Goal: Task Accomplishment & Management: Use online tool/utility

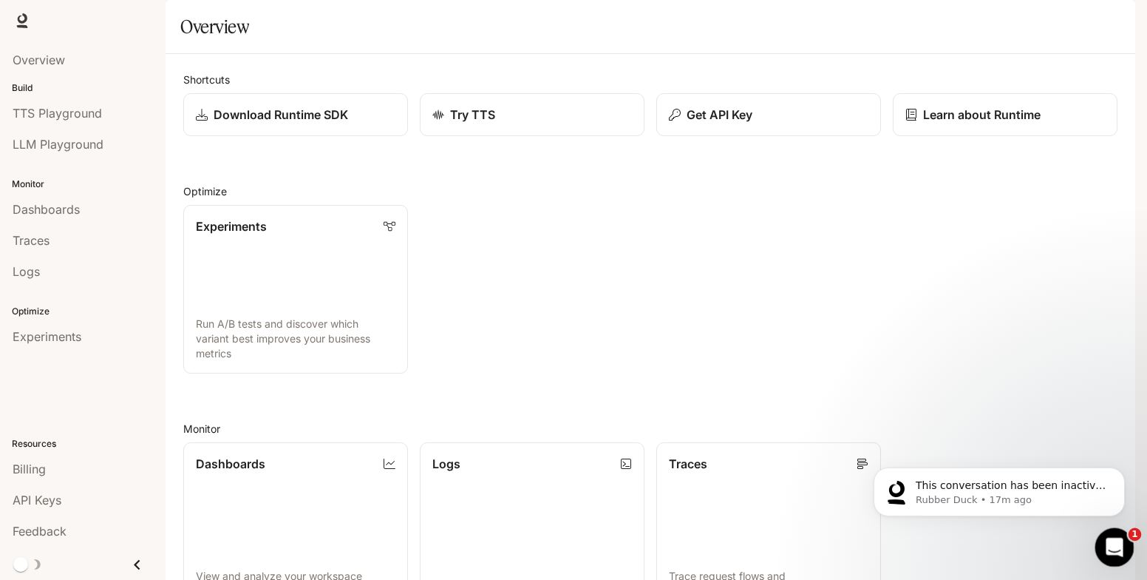
click at [1110, 540] on icon "Open Intercom Messenger" at bounding box center [1113, 545] width 24 height 24
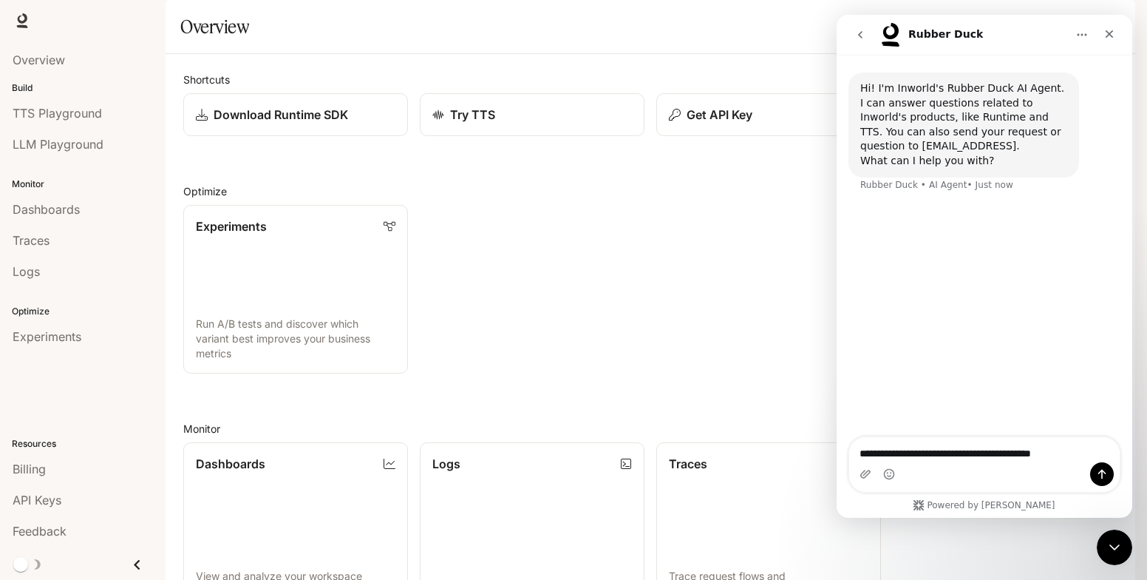
click at [881, 454] on textarea "**********" at bounding box center [984, 449] width 271 height 25
type textarea "**********"
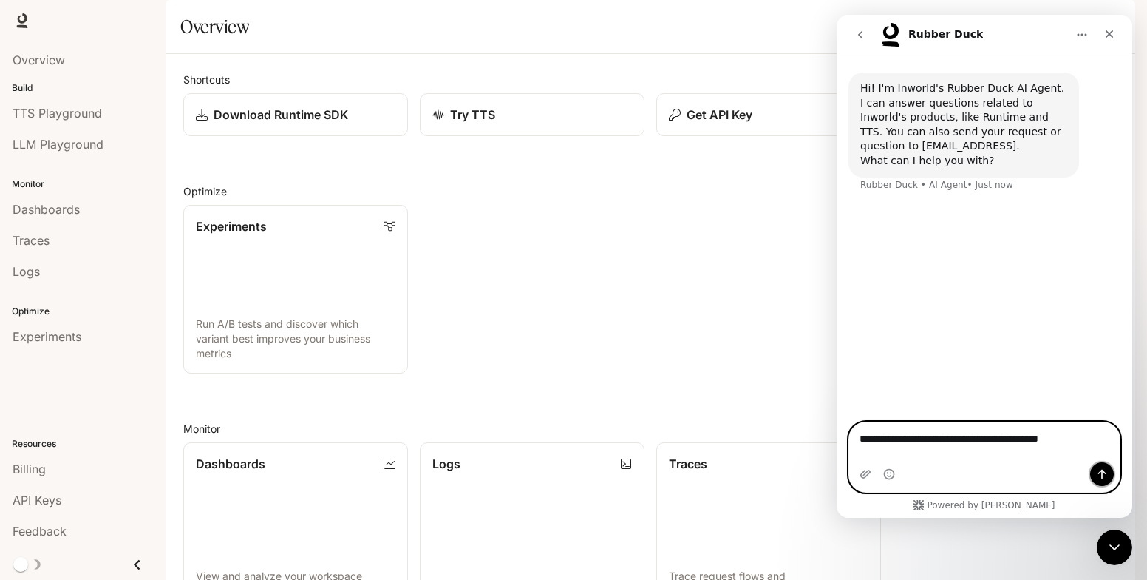
click at [1093, 468] on button "Send a message…" at bounding box center [1103, 474] width 24 height 24
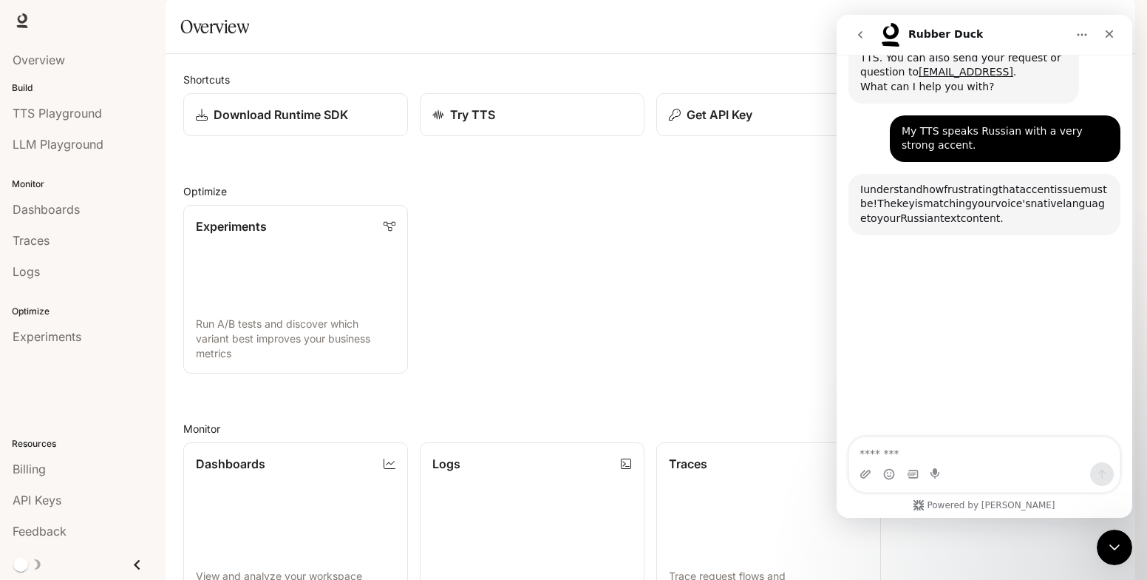
scroll to position [138, 0]
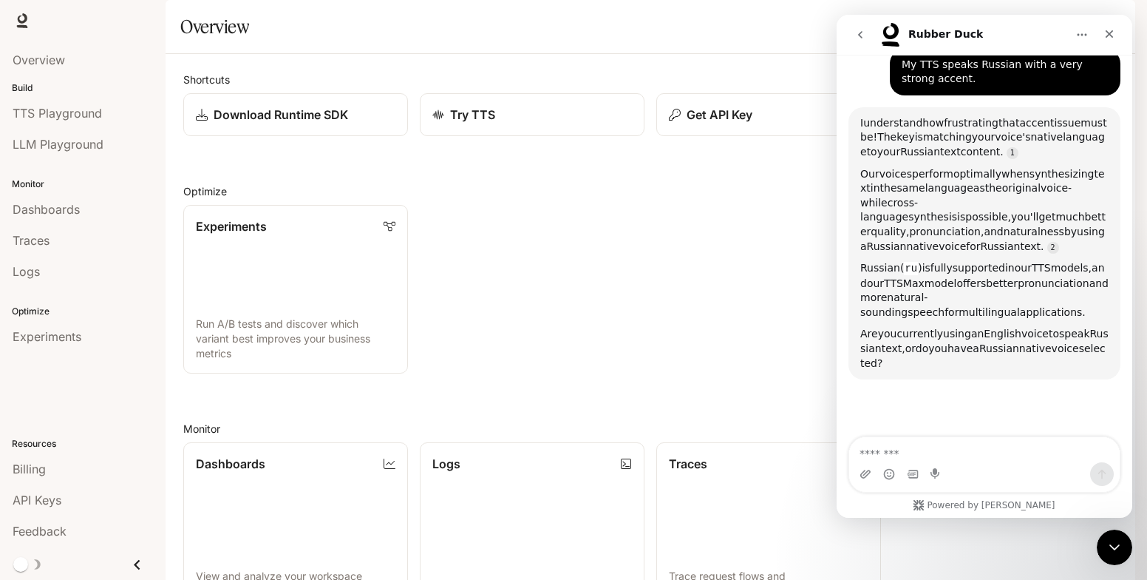
drag, startPoint x: 912, startPoint y: 348, endPoint x: 855, endPoint y: 126, distance: 229.7
click at [855, 126] on div "I understand how frustrating that accent issue must be! The key is matching you…" at bounding box center [985, 243] width 272 height 273
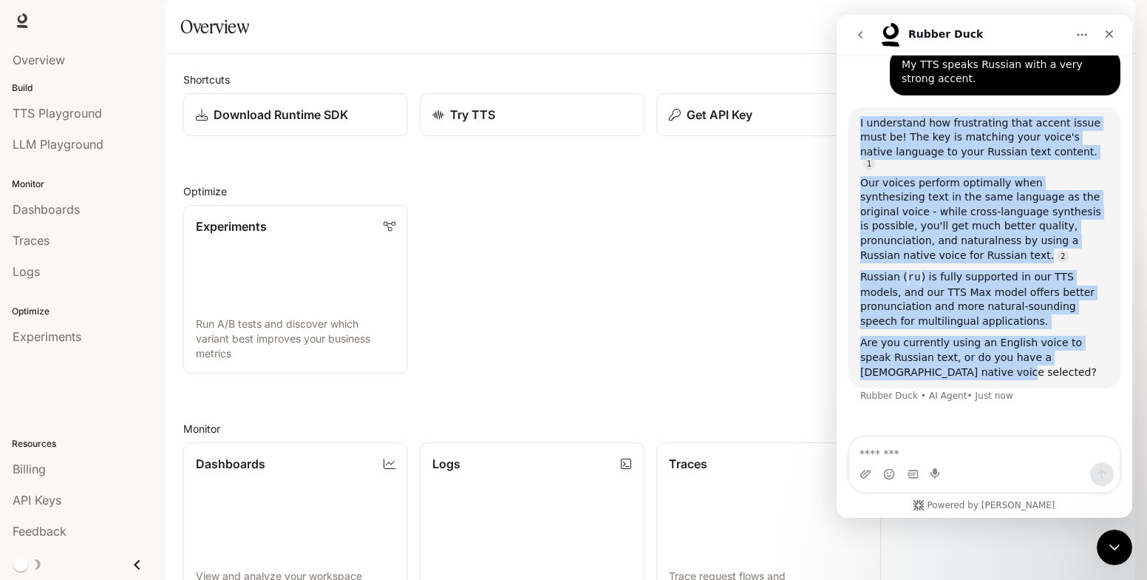
drag, startPoint x: 920, startPoint y: 350, endPoint x: 854, endPoint y: 121, distance: 238.7
click at [854, 121] on div "I understand how frustrating that accent issue must be! The key is matching you…" at bounding box center [985, 248] width 272 height 282
copy div "I understand how frustrating that accent issue must be! The key is matching you…"
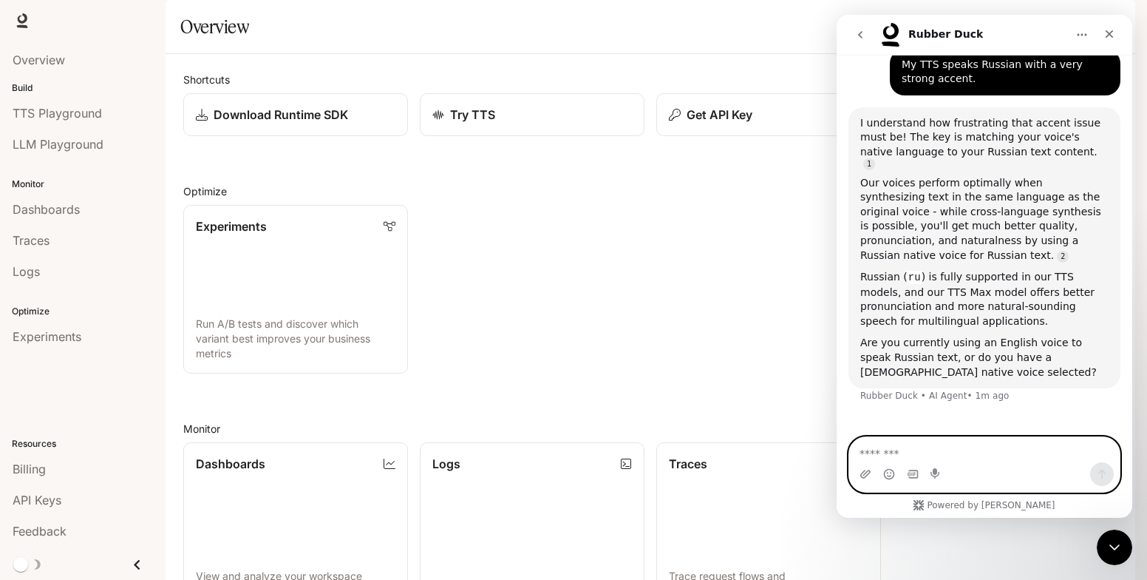
click at [933, 454] on textarea "Message…" at bounding box center [984, 449] width 271 height 25
paste textarea "**********"
type textarea "**********"
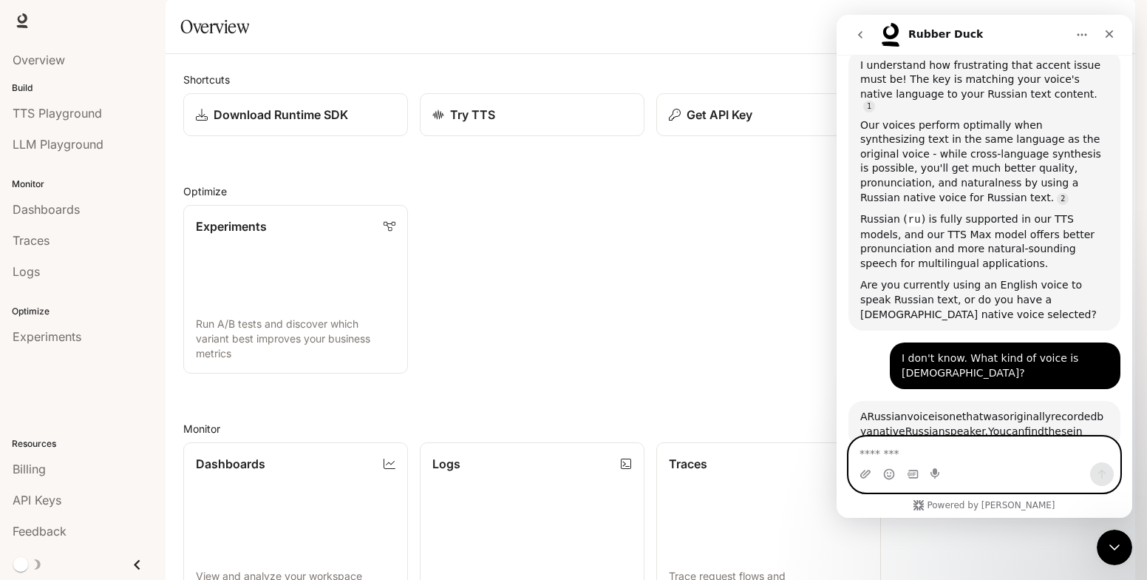
scroll to position [467, 0]
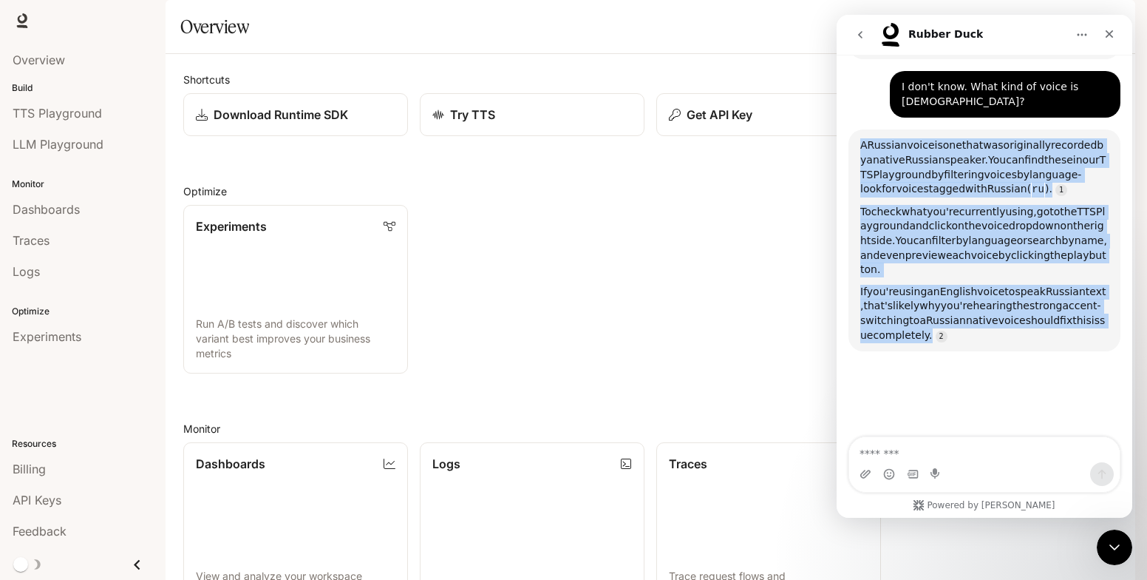
drag, startPoint x: 997, startPoint y: 297, endPoint x: 862, endPoint y: 109, distance: 231.6
click at [862, 138] on div "A Russian voice is one that was originally recorded by a native [DEMOGRAPHIC_DA…" at bounding box center [985, 240] width 248 height 204
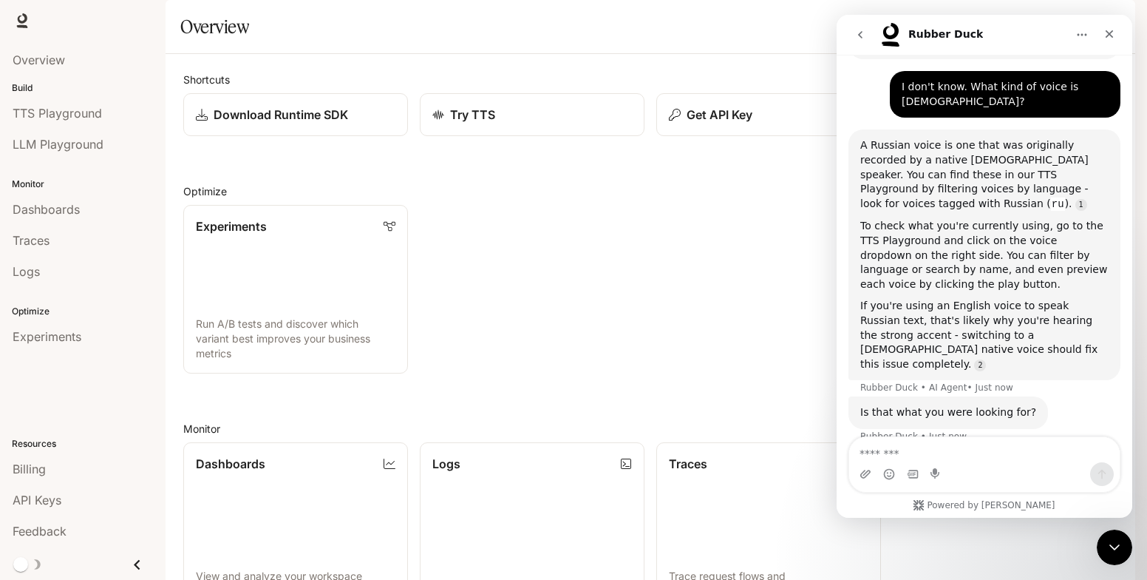
copy div "A Russian voice is one that was originally recorded by a native [DEMOGRAPHIC_DA…"
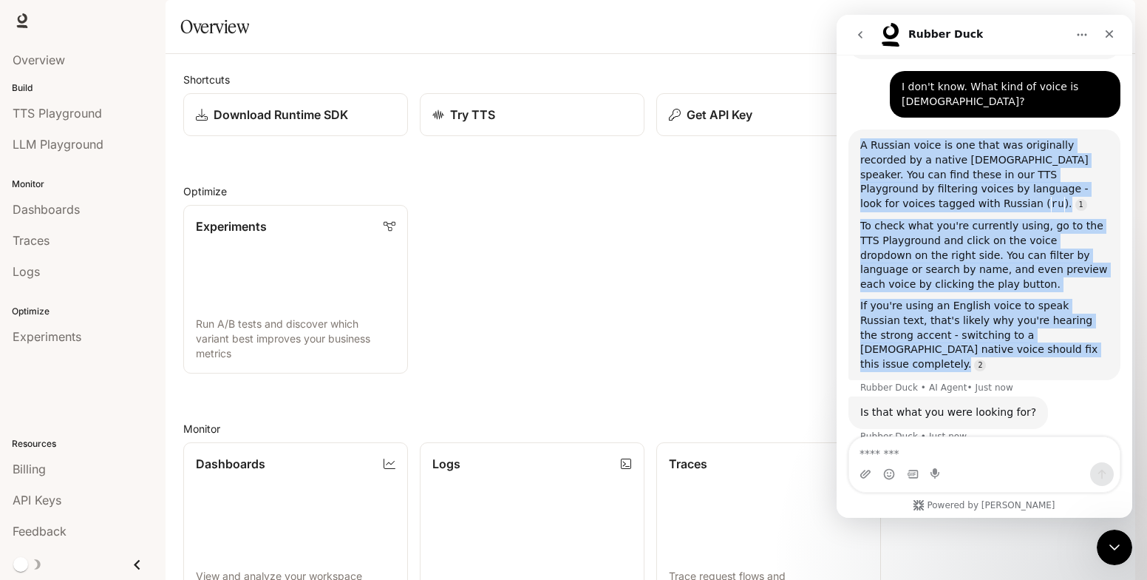
drag, startPoint x: 1004, startPoint y: 298, endPoint x: 856, endPoint y: 107, distance: 241.3
click at [856, 129] on div "A Russian voice is one that was originally recorded by a native [DEMOGRAPHIC_DA…" at bounding box center [985, 254] width 272 height 251
copy div "A Russian voice is one that was originally recorded by a native [DEMOGRAPHIC_DA…"
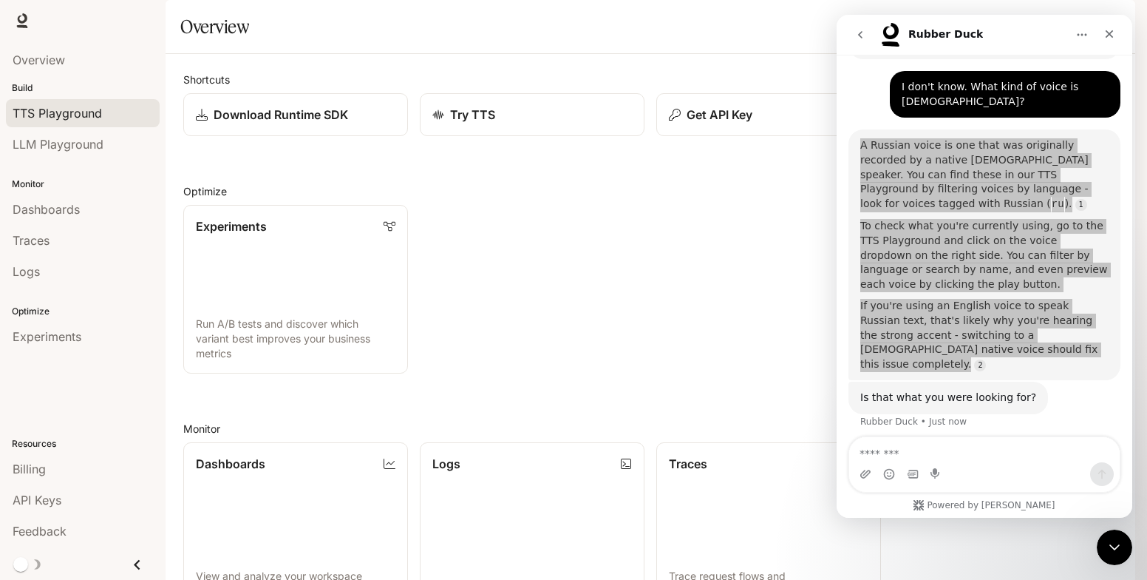
click at [67, 115] on span "TTS Playground" at bounding box center [57, 113] width 89 height 18
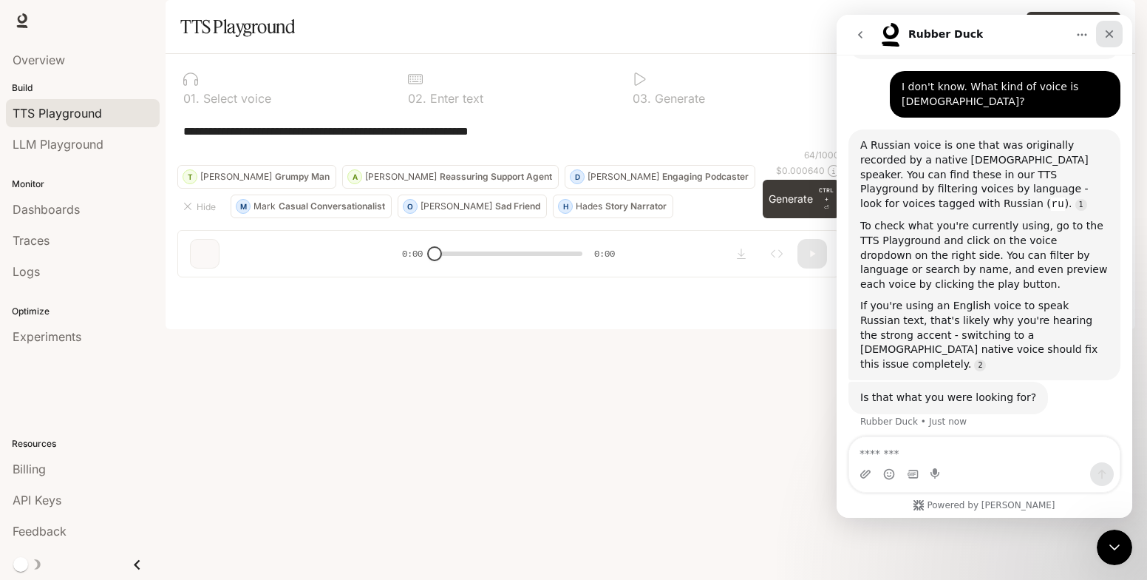
click at [1110, 33] on icon "Close" at bounding box center [1110, 34] width 12 height 12
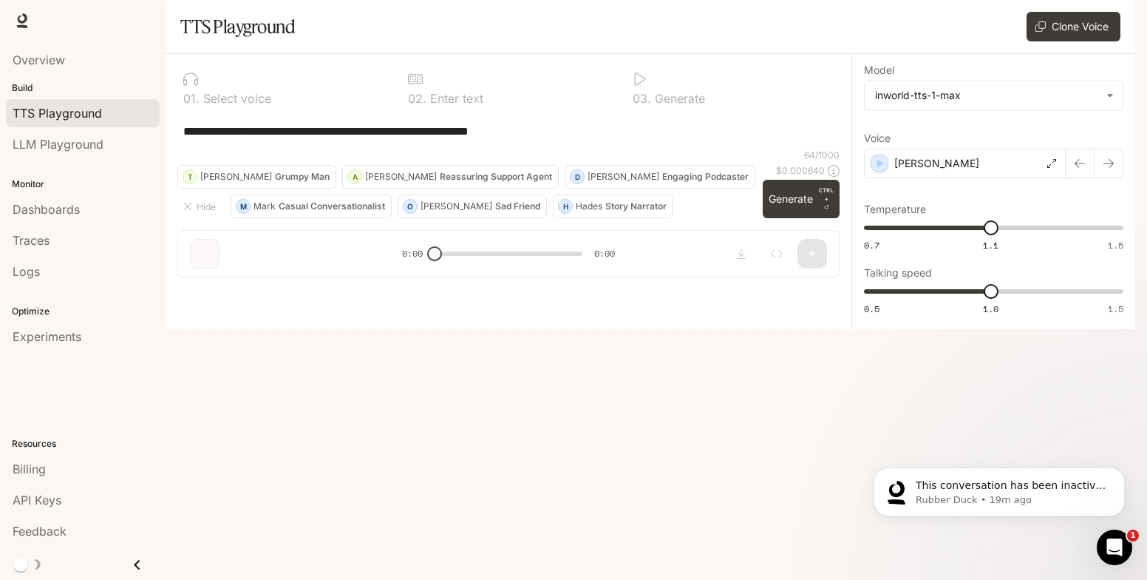
scroll to position [413, 0]
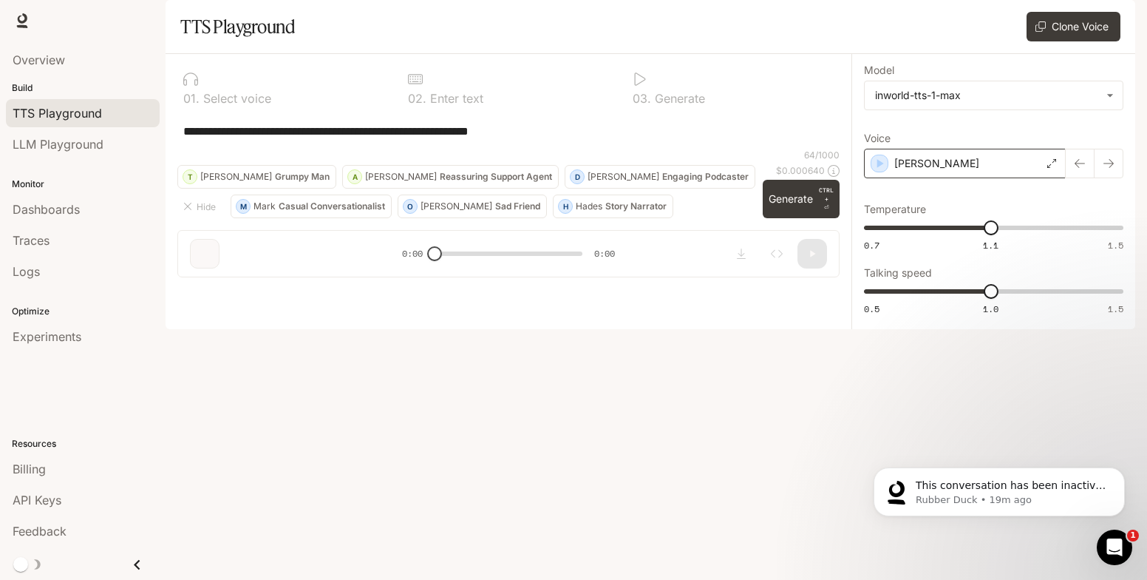
click at [1051, 168] on icon at bounding box center [1052, 163] width 9 height 9
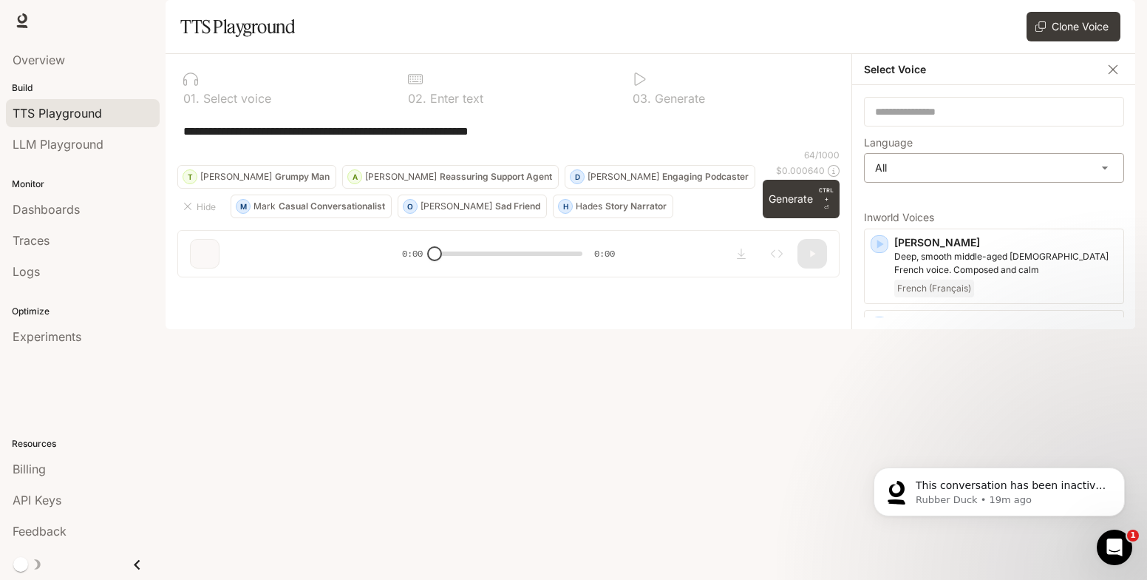
click at [969, 211] on body "**********" at bounding box center [573, 290] width 1147 height 580
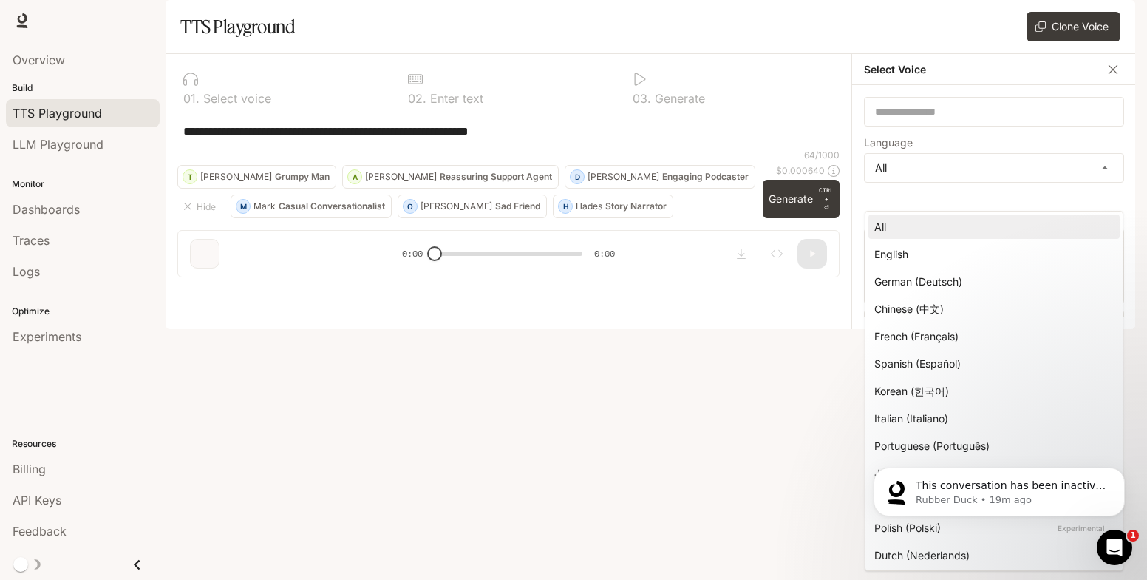
click at [869, 500] on body "This conversation has been inactive for 30 minutes. I will close it. If you hav…" at bounding box center [1000, 488] width 284 height 92
click at [1122, 472] on icon "Dismiss notification" at bounding box center [1120, 471] width 5 height 5
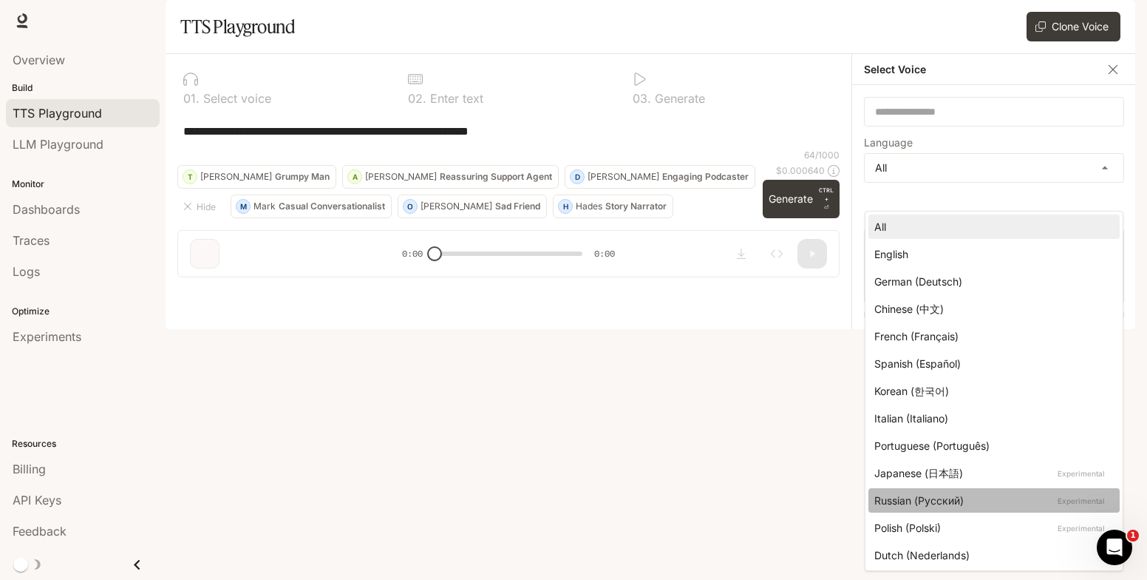
click at [952, 505] on div "Russian (Русский) Experimental" at bounding box center [992, 500] width 234 height 16
type input "*****"
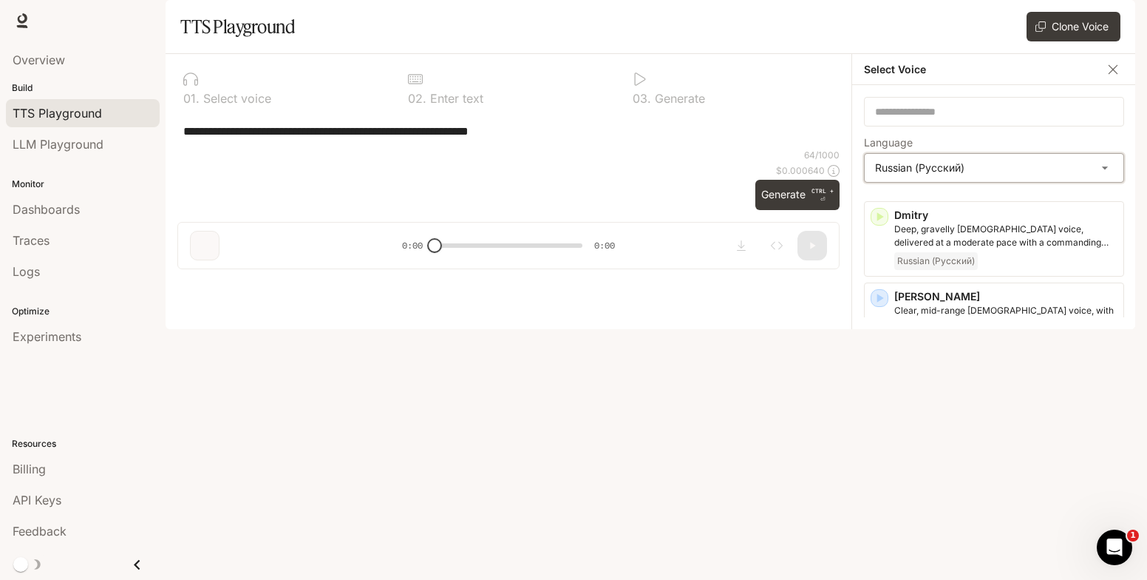
scroll to position [41, 0]
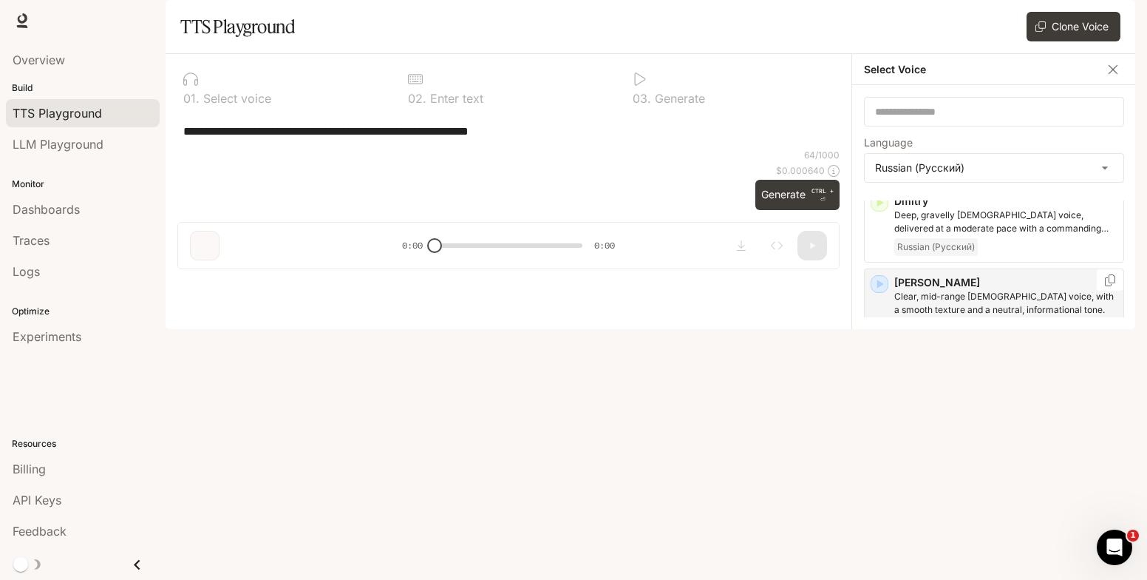
click at [881, 291] on icon "button" at bounding box center [879, 284] width 15 height 15
click at [884, 454] on icon "button" at bounding box center [879, 446] width 15 height 15
click at [884, 291] on icon "button" at bounding box center [879, 284] width 15 height 15
drag, startPoint x: 929, startPoint y: 321, endPoint x: 892, endPoint y: 325, distance: 37.2
click at [892, 325] on div "[PERSON_NAME], mid-range [DEMOGRAPHIC_DATA] voice, with a smooth texture and a …" at bounding box center [994, 305] width 260 height 75
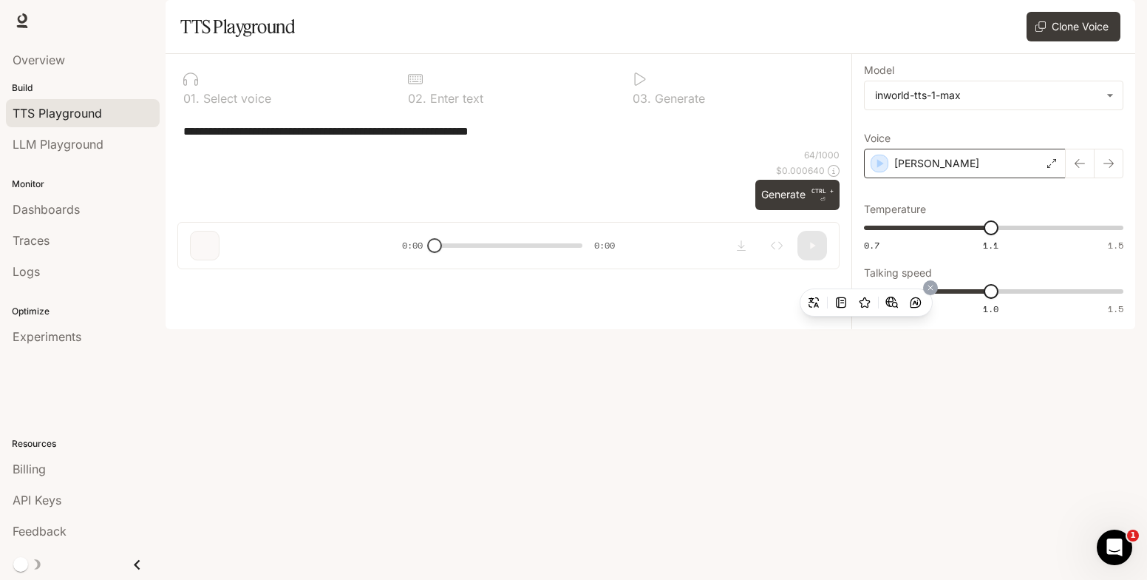
click at [1024, 178] on div "[PERSON_NAME]" at bounding box center [965, 164] width 202 height 30
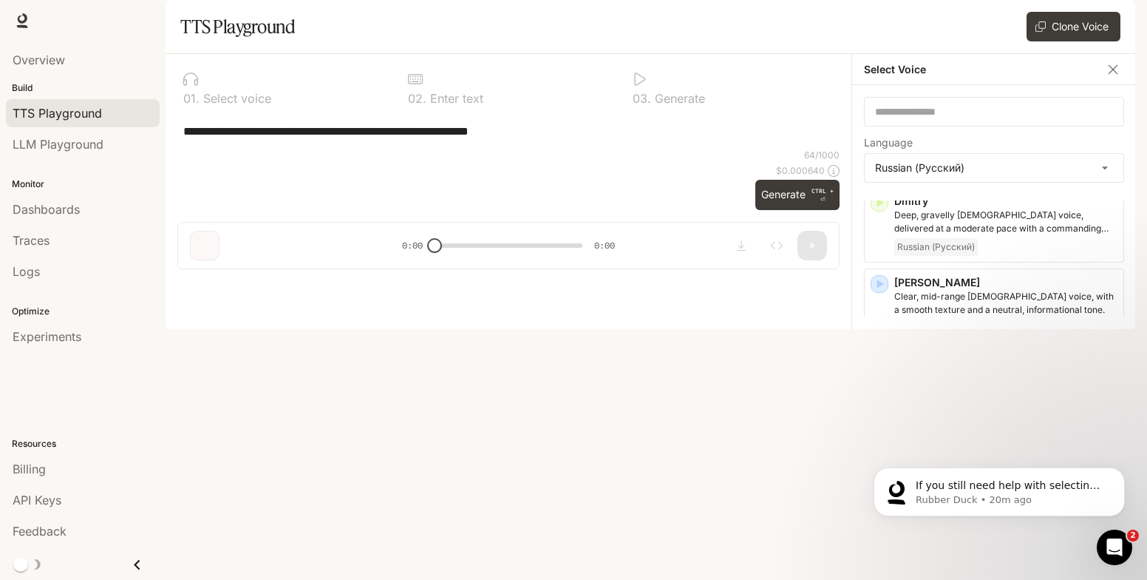
scroll to position [504, 0]
click at [59, 474] on div "Billing" at bounding box center [83, 469] width 140 height 18
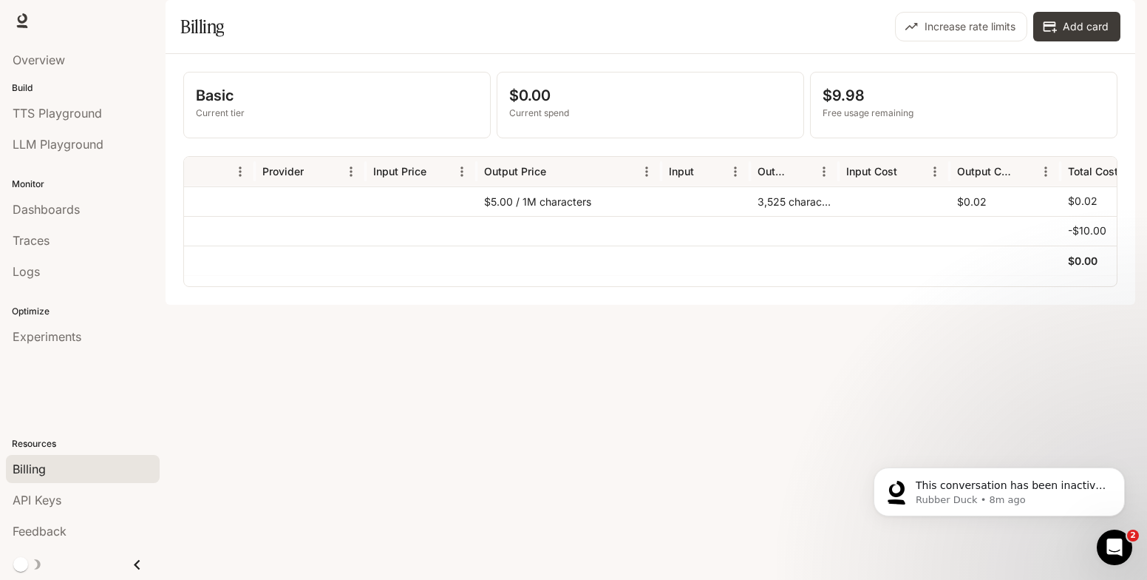
scroll to position [596, 0]
